Goal: Transaction & Acquisition: Download file/media

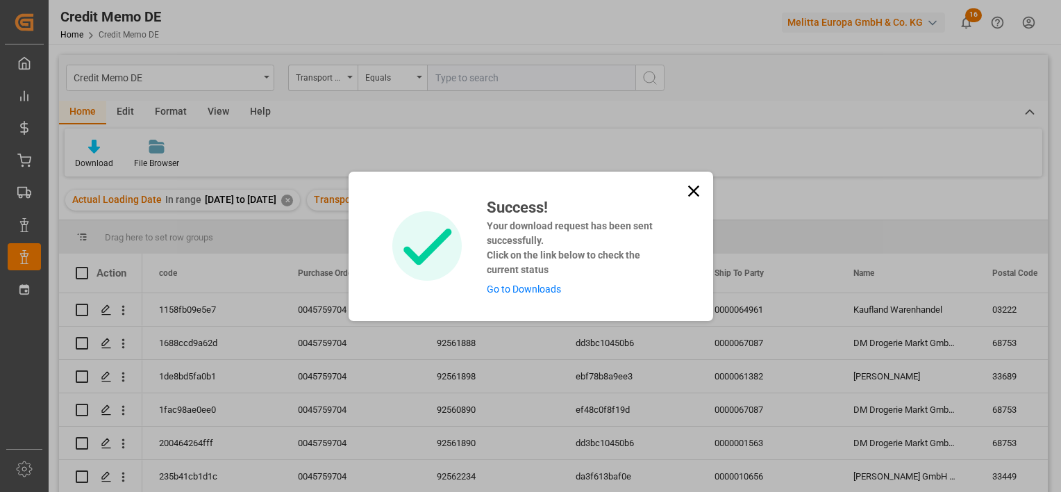
click at [689, 190] on icon at bounding box center [693, 190] width 19 height 19
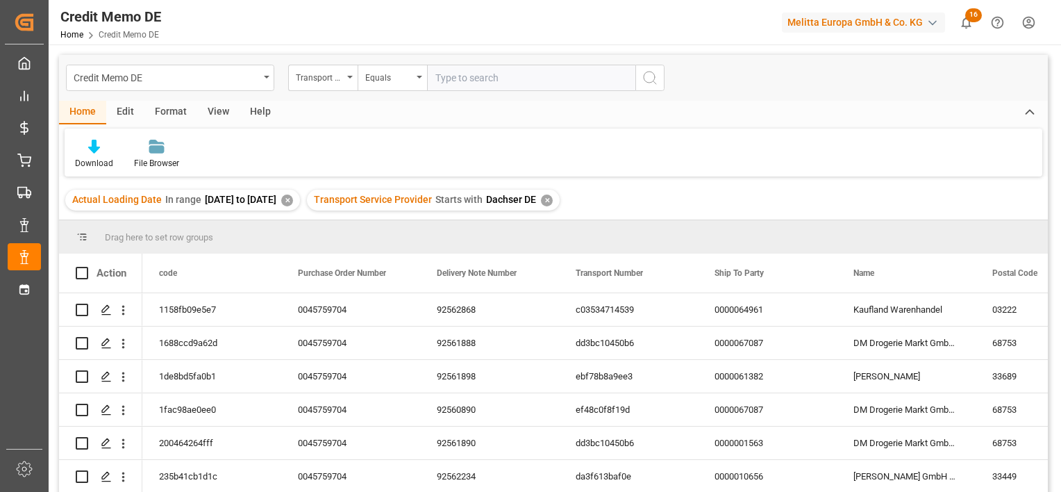
click at [553, 201] on div "✕" at bounding box center [547, 201] width 12 height 12
click at [314, 78] on div "Transport Service Provider" at bounding box center [319, 76] width 47 height 16
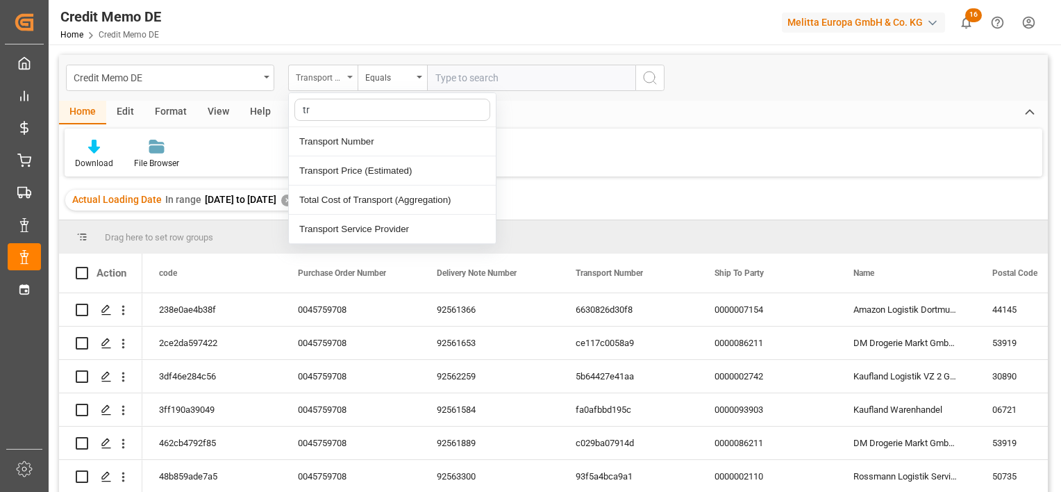
type input "tra"
click at [374, 231] on div "Transport Service Provider" at bounding box center [392, 229] width 207 height 29
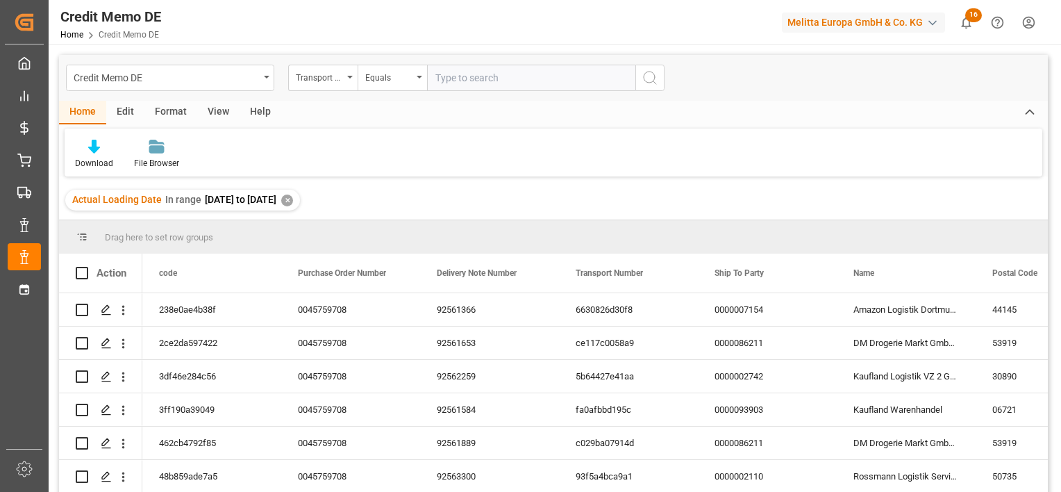
click at [472, 78] on input "text" at bounding box center [531, 78] width 208 height 26
type input "Raben PL"
click at [650, 79] on icon "search button" at bounding box center [650, 77] width 17 height 17
click at [97, 157] on div "Download" at bounding box center [94, 163] width 38 height 13
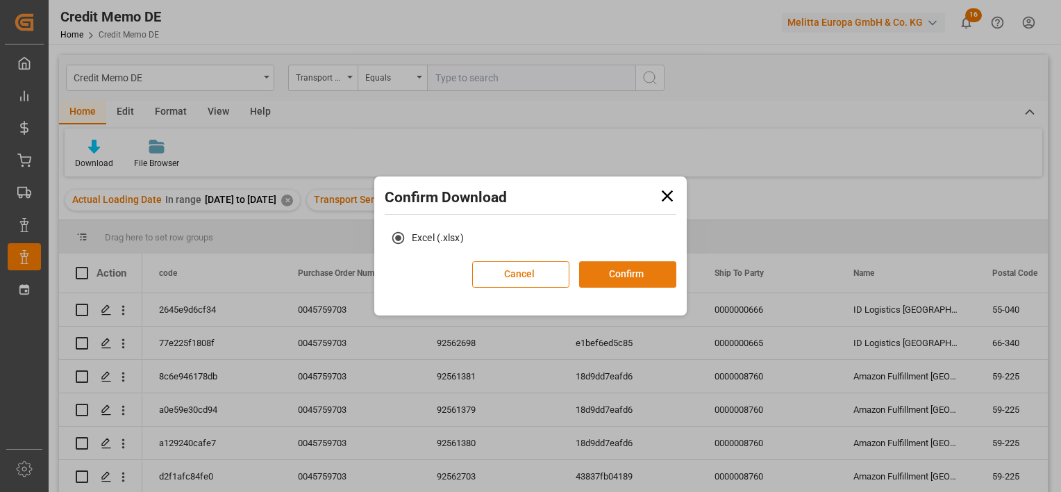
click at [641, 271] on button "Confirm" at bounding box center [627, 274] width 97 height 26
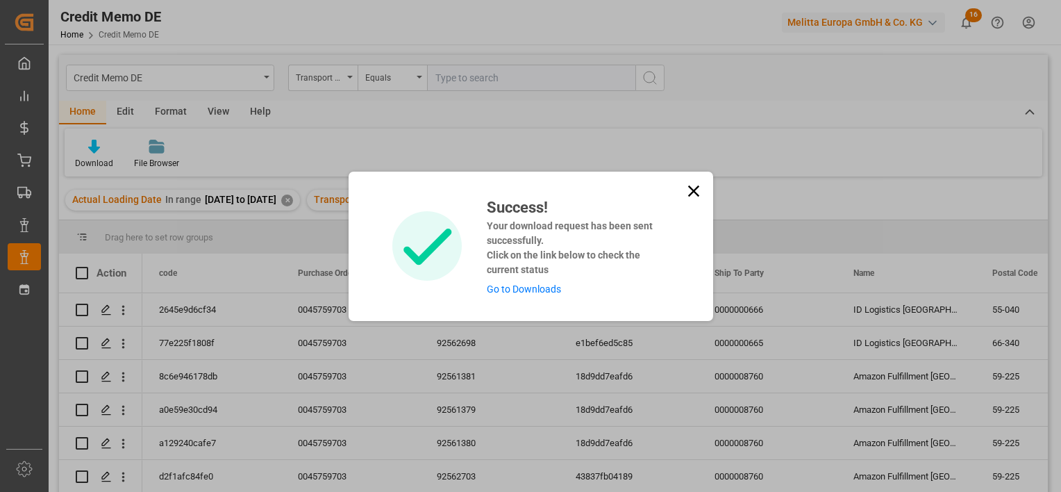
click at [526, 287] on link "Go to Downloads" at bounding box center [524, 288] width 74 height 11
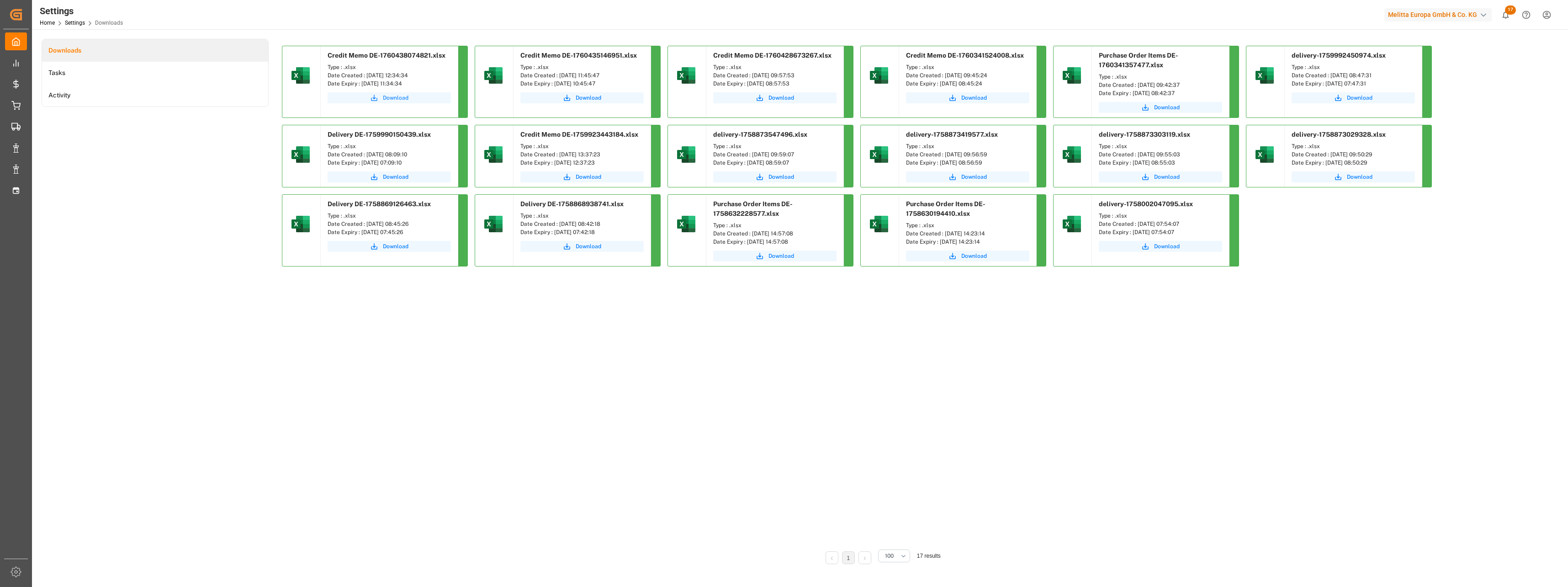
click at [402, 99] on span "Download" at bounding box center [395, 97] width 26 height 9
